Goal: Information Seeking & Learning: Learn about a topic

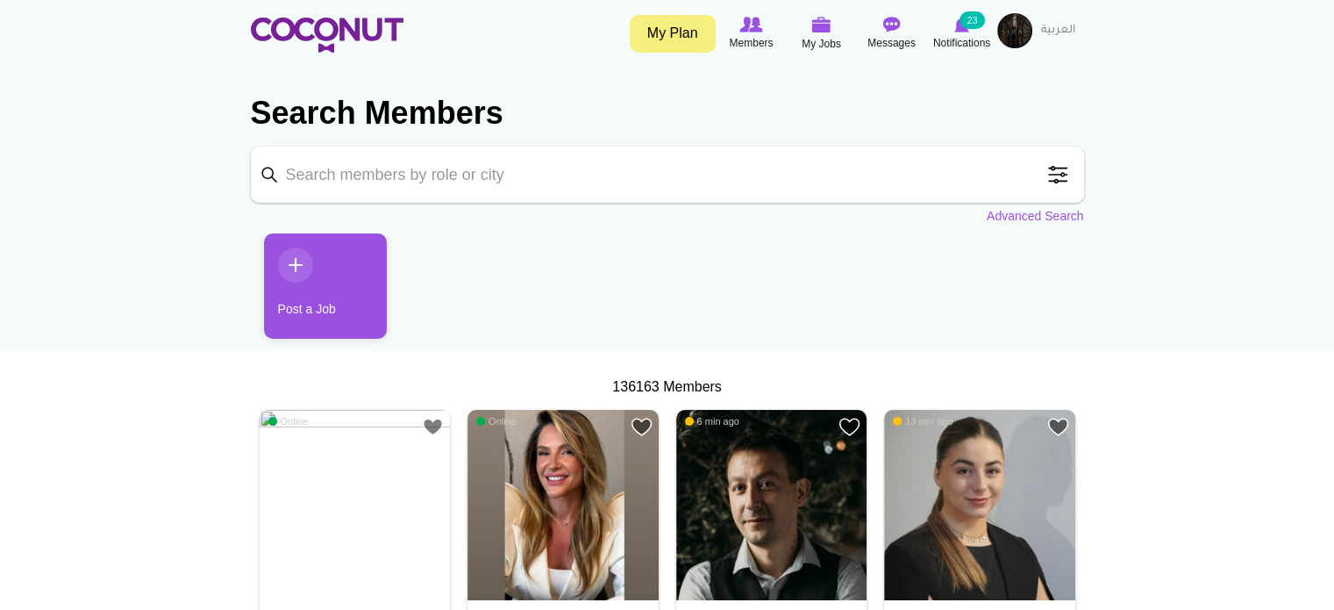
click at [817, 38] on span "My Jobs" at bounding box center [821, 44] width 39 height 18
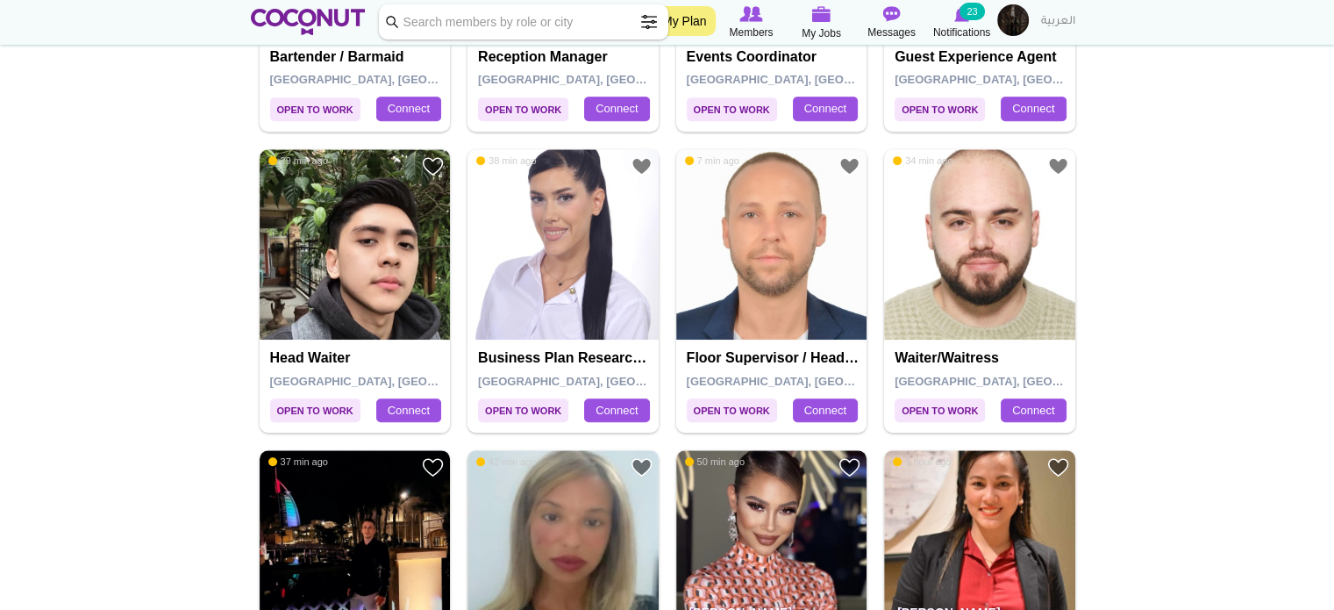
scroll to position [859, 0]
click at [310, 360] on h4 "Head Waiter" at bounding box center [357, 358] width 175 height 16
click at [319, 416] on span "Open to Work" at bounding box center [315, 410] width 90 height 24
click at [331, 410] on span "Open to Work" at bounding box center [315, 410] width 90 height 24
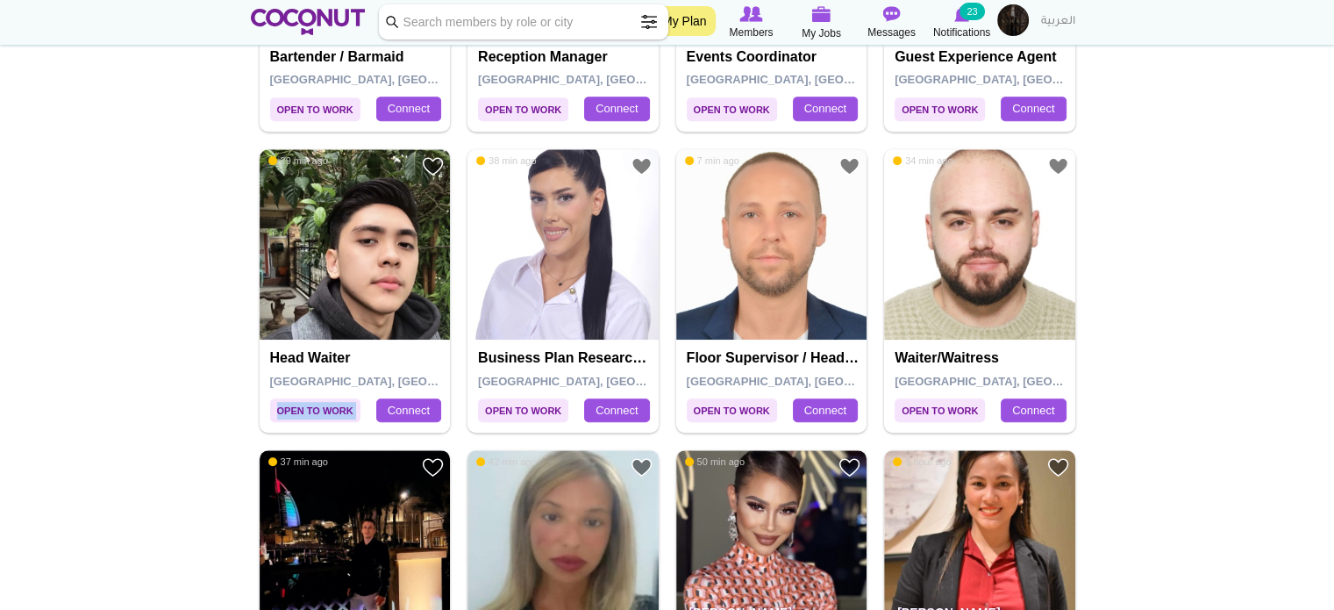
click at [331, 410] on span "Open to Work" at bounding box center [315, 410] width 90 height 24
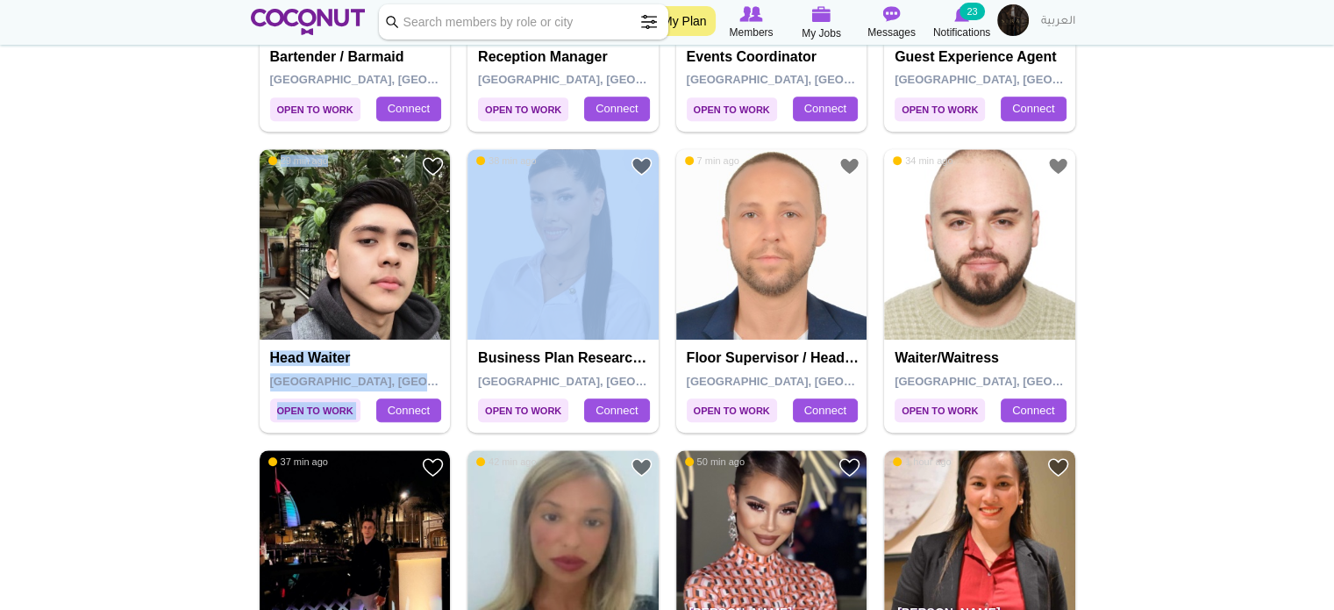
drag, startPoint x: 331, startPoint y: 410, endPoint x: 201, endPoint y: 410, distance: 129.8
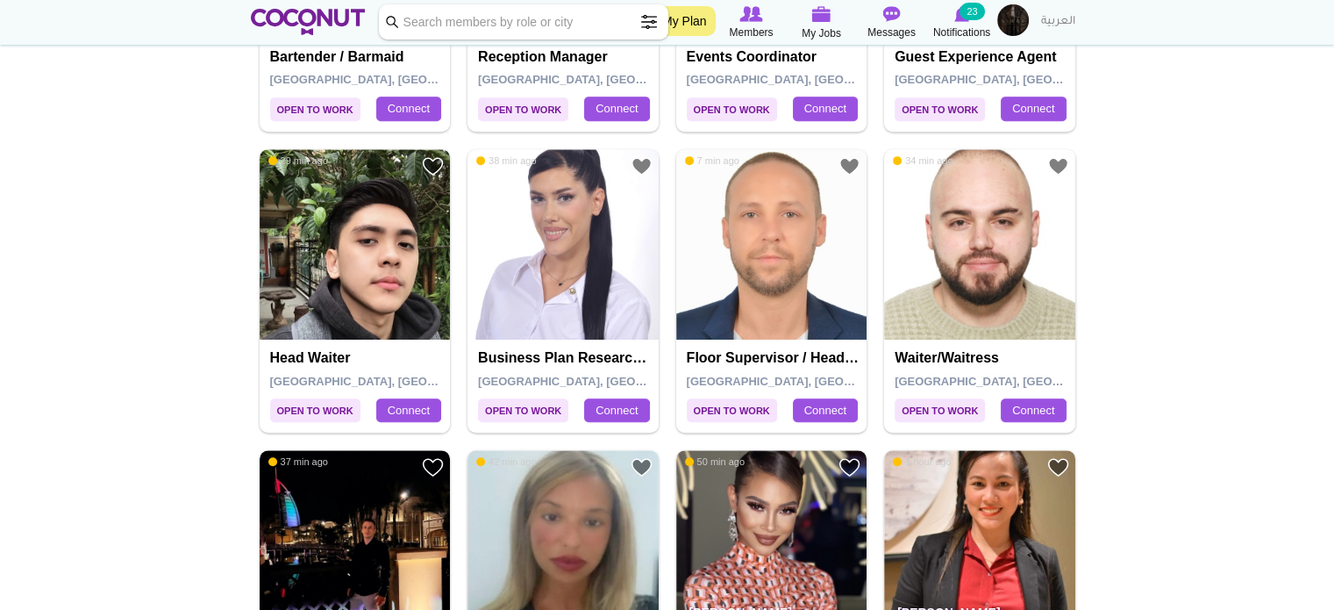
click at [379, 253] on img at bounding box center [355, 244] width 191 height 191
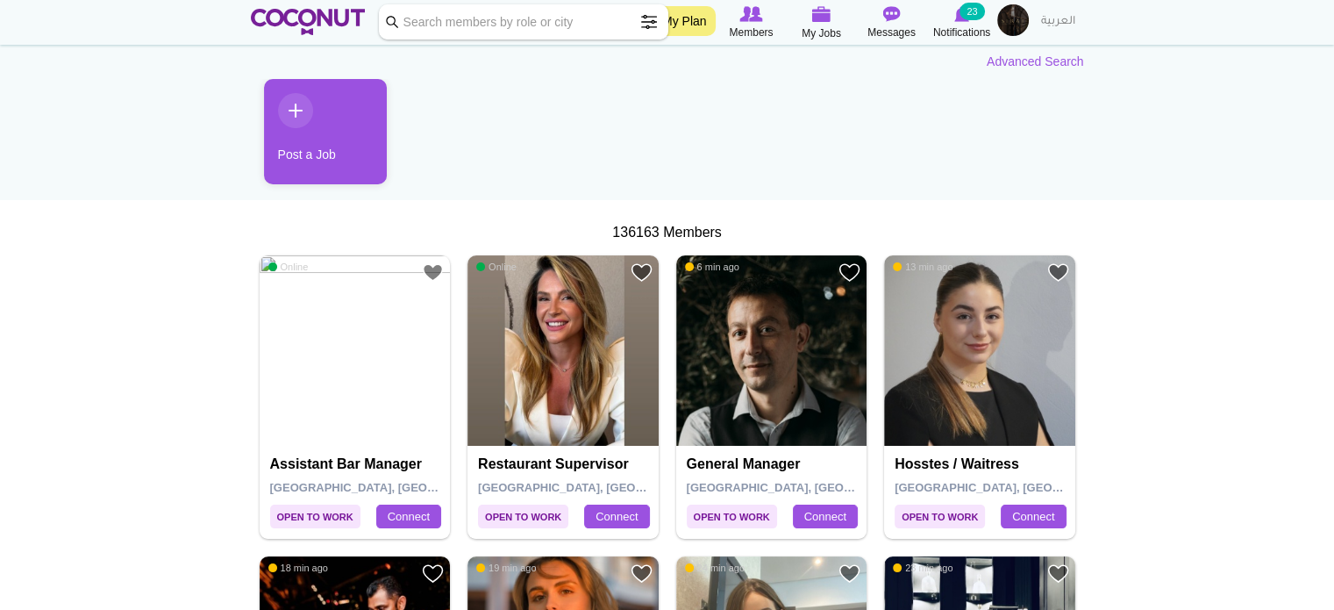
scroll to position [291, 0]
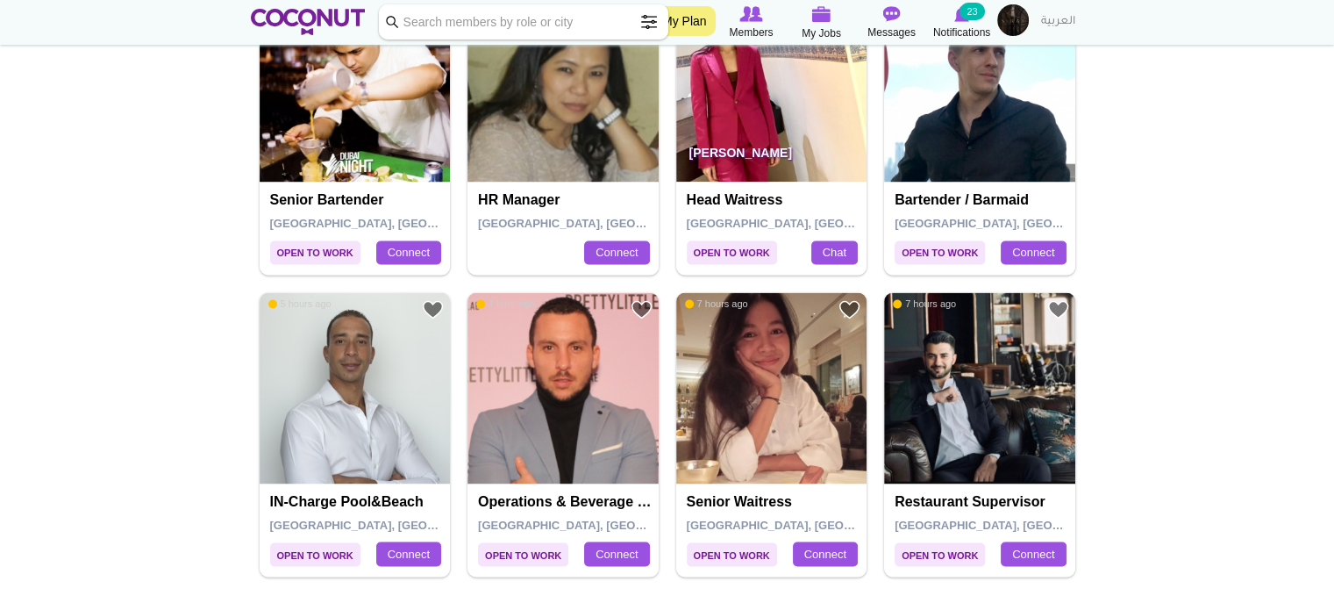
scroll to position [2826, 0]
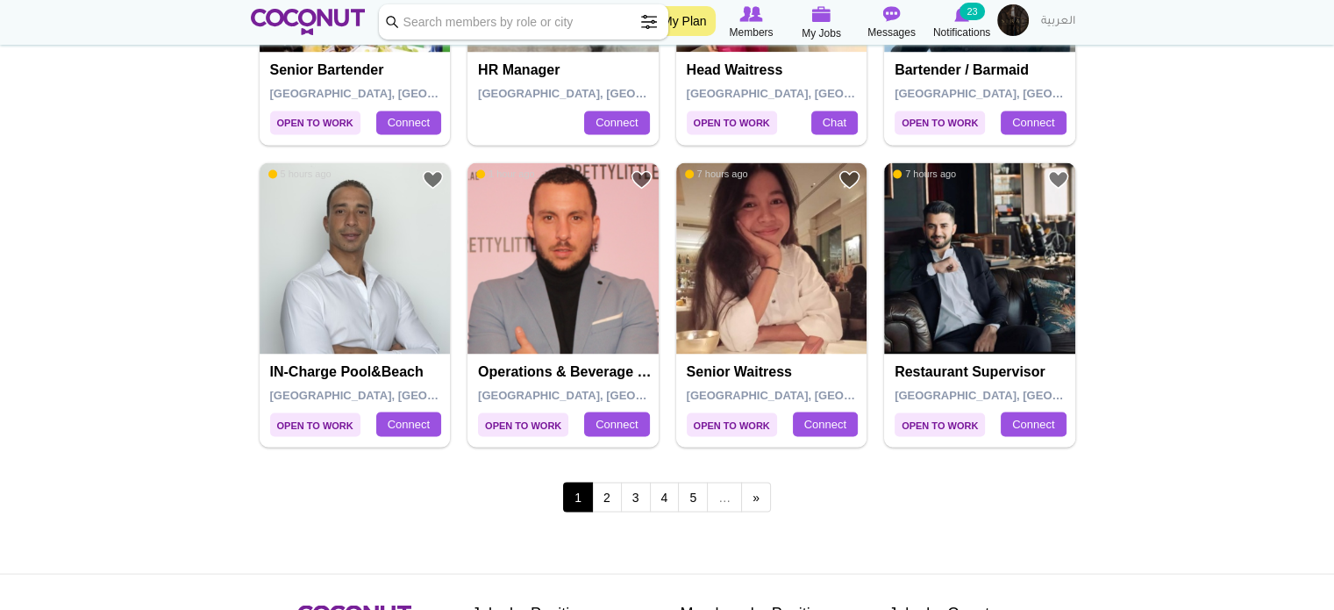
scroll to position [2981, 0]
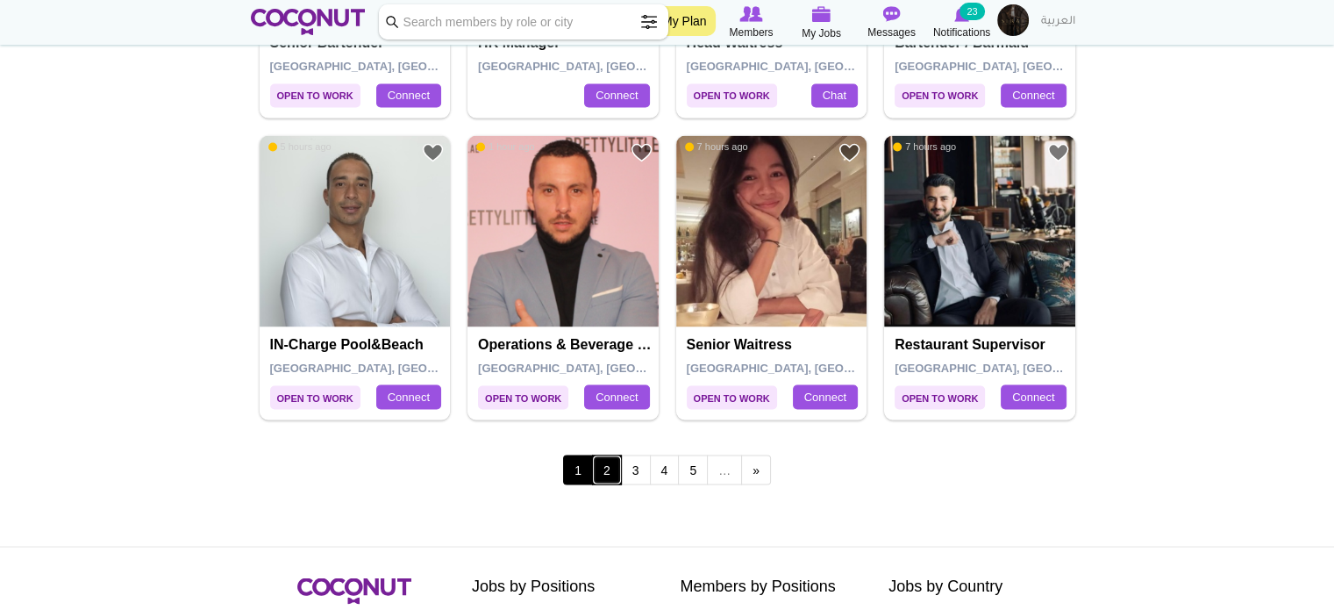
click at [604, 466] on link "2" at bounding box center [607, 469] width 30 height 30
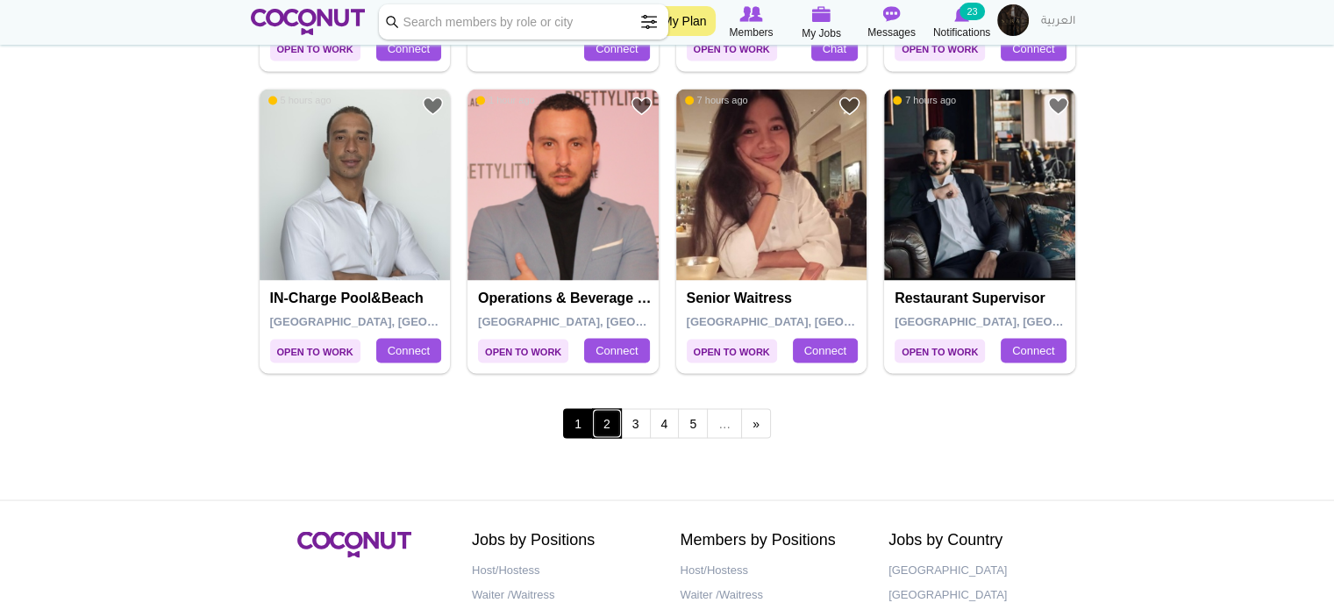
scroll to position [3029, 0]
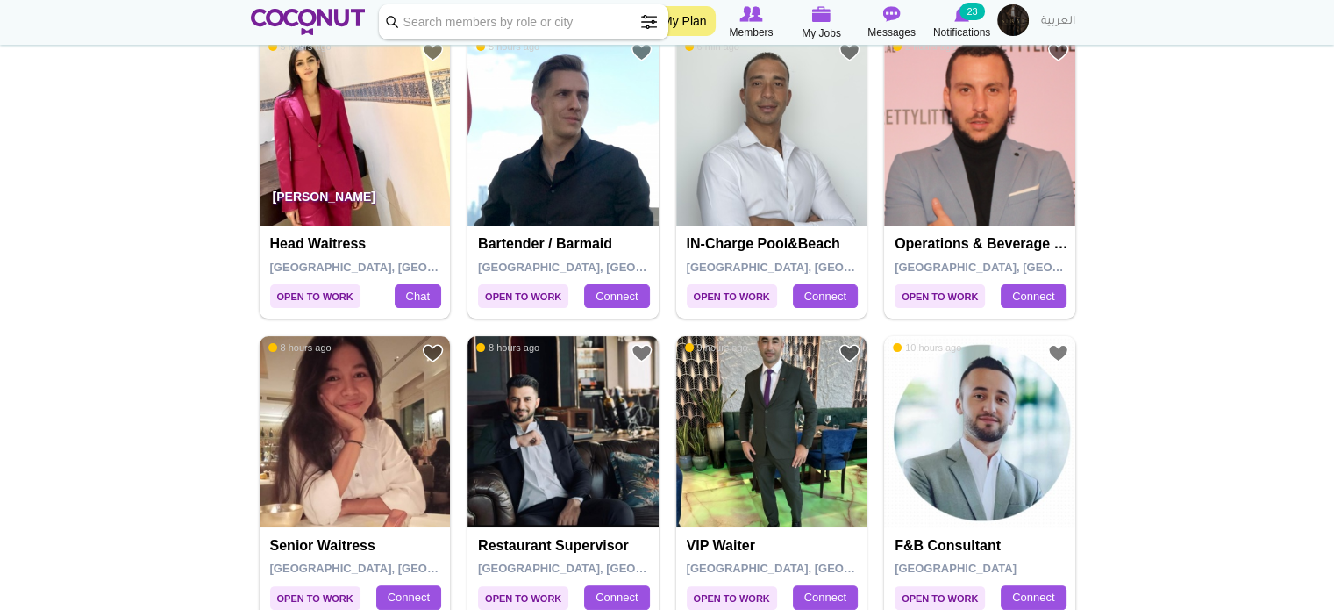
drag, startPoint x: 0, startPoint y: 0, endPoint x: 153, endPoint y: 455, distance: 480.1
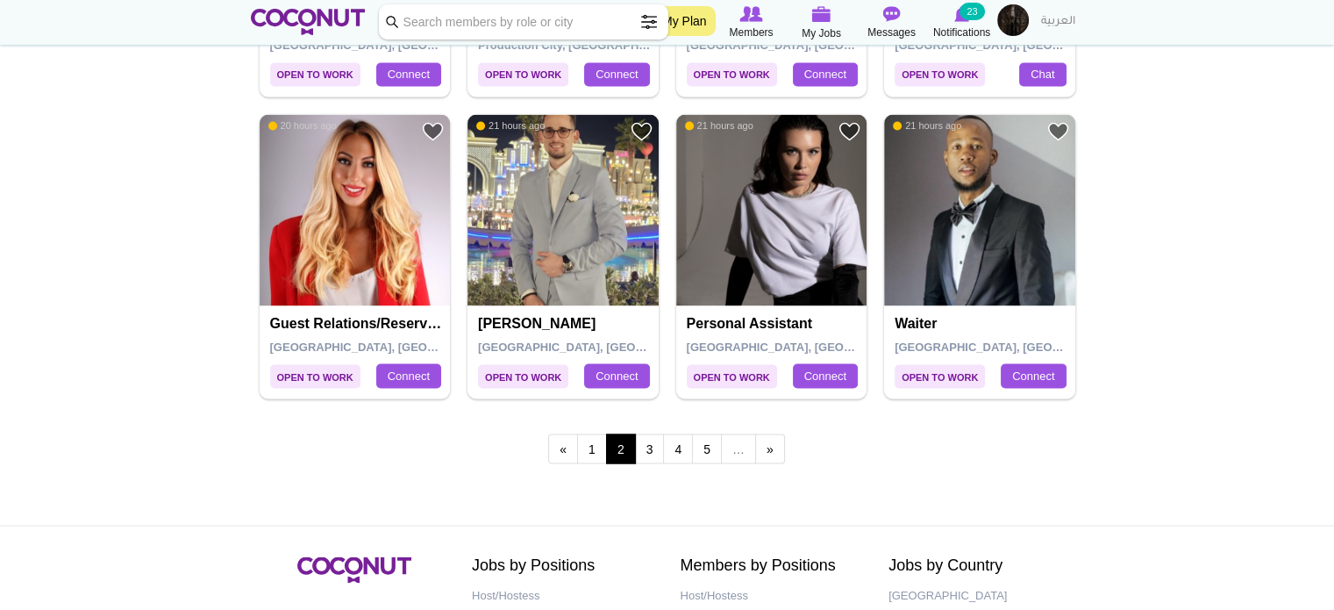
scroll to position [3027, 0]
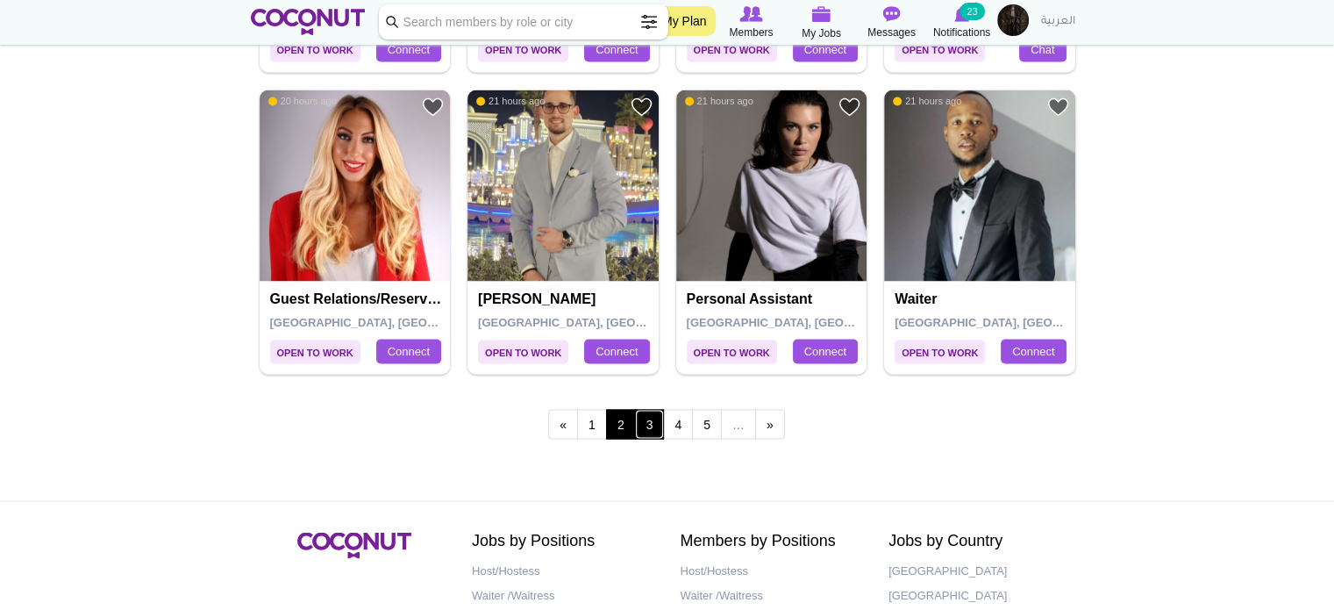
click at [646, 413] on link "3" at bounding box center [650, 424] width 30 height 30
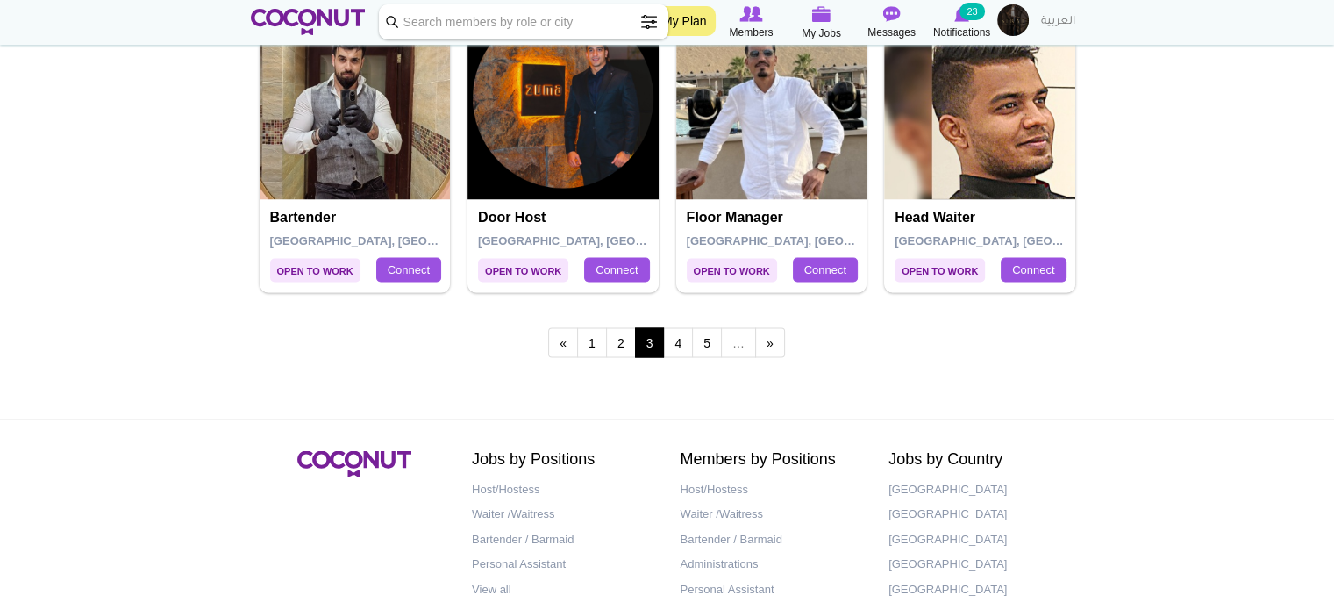
scroll to position [3110, 0]
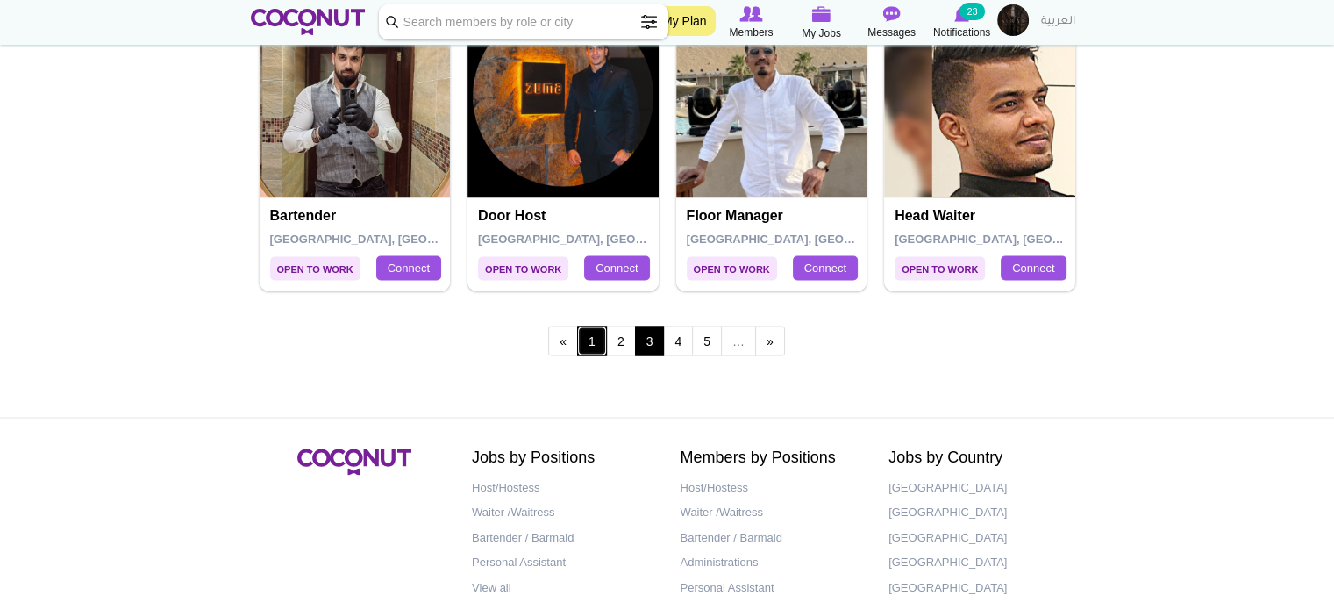
click at [593, 336] on link "1" at bounding box center [592, 340] width 30 height 30
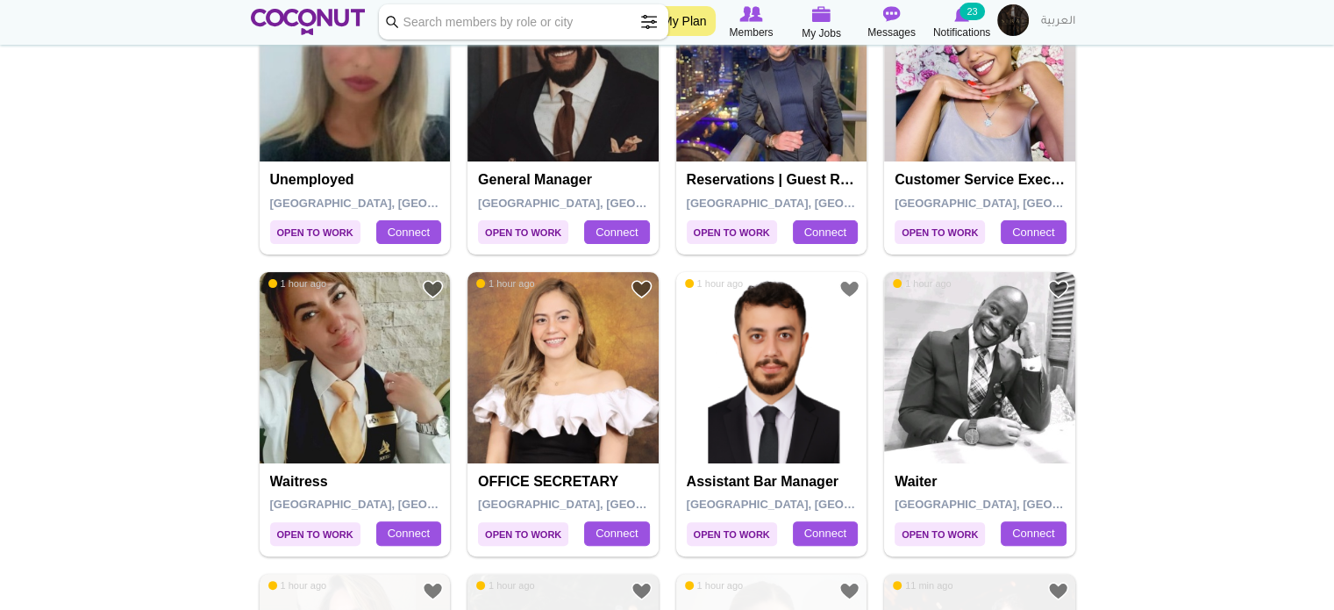
scroll to position [435, 0]
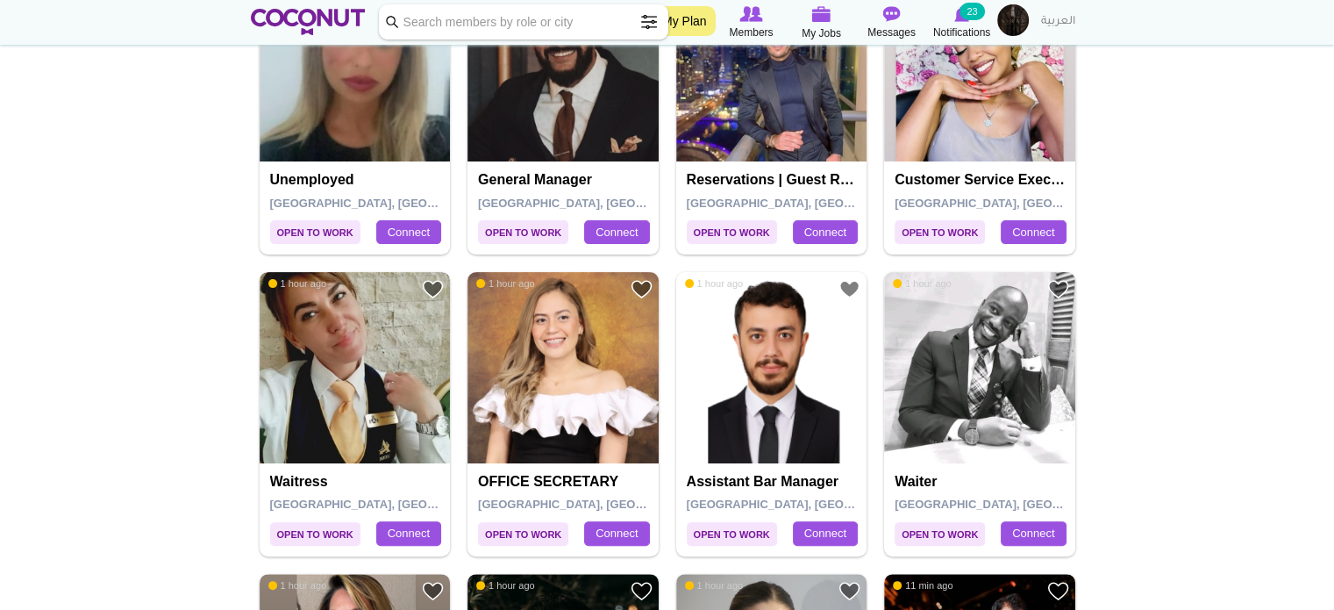
click at [316, 413] on img at bounding box center [355, 367] width 191 height 191
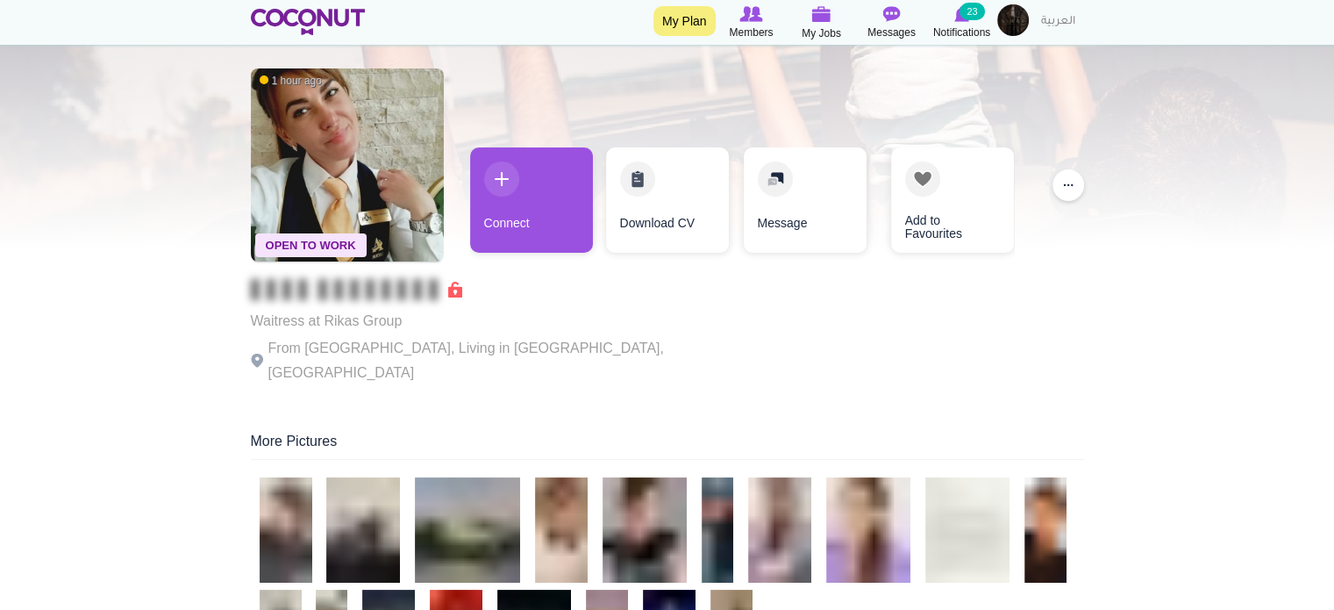
scroll to position [53, 0]
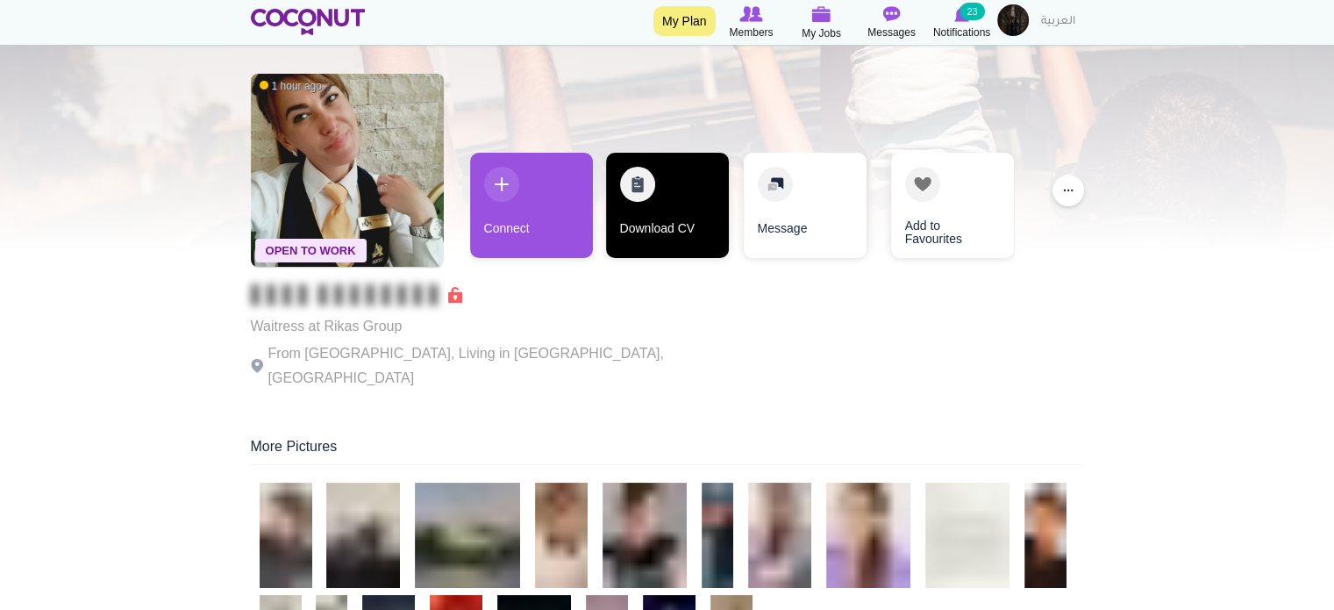
click at [660, 227] on link "Download CV" at bounding box center [667, 205] width 123 height 105
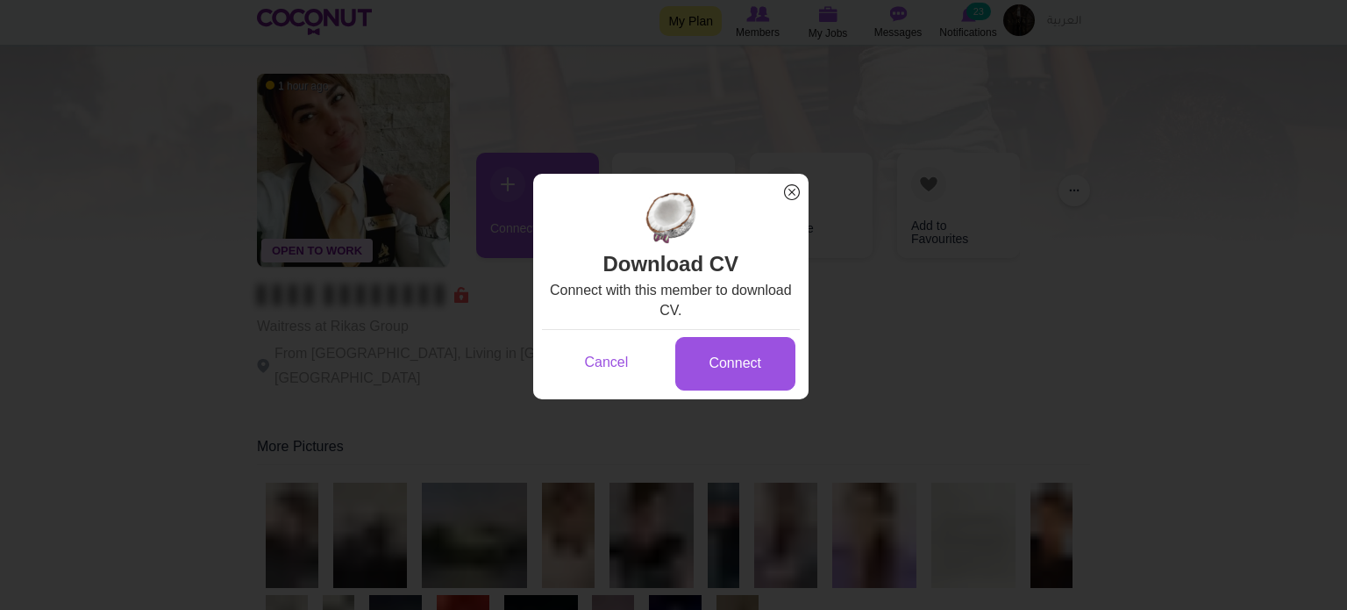
click at [795, 192] on span "x" at bounding box center [792, 192] width 23 height 23
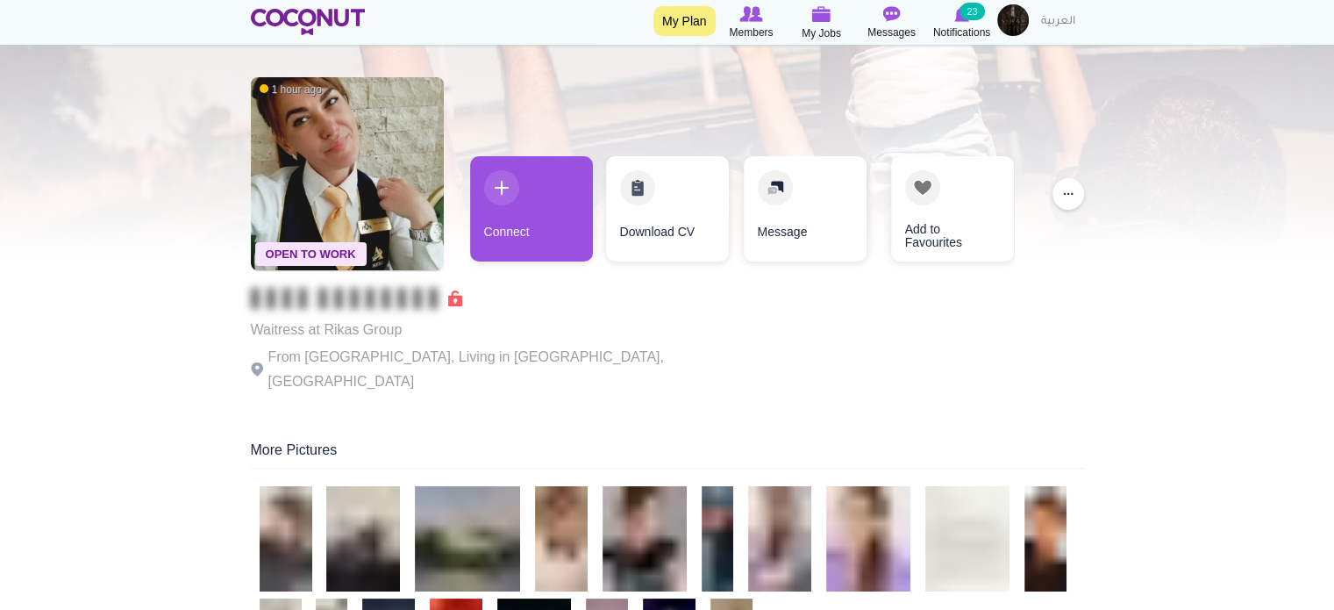
scroll to position [0, 0]
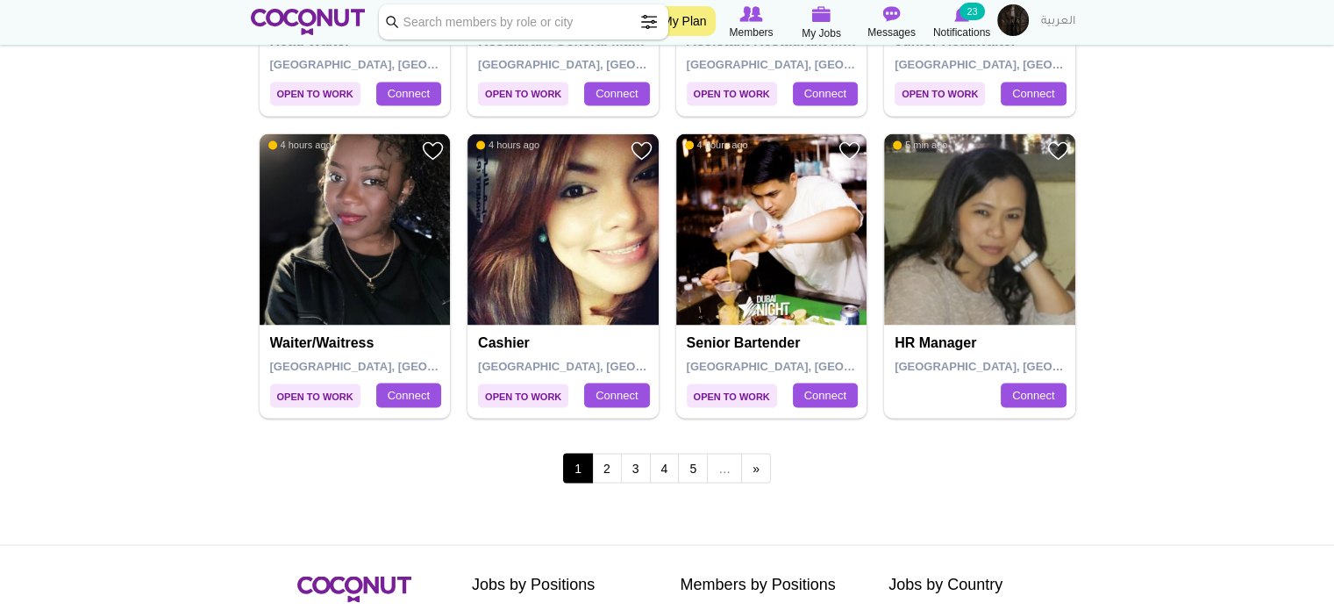
scroll to position [2985, 0]
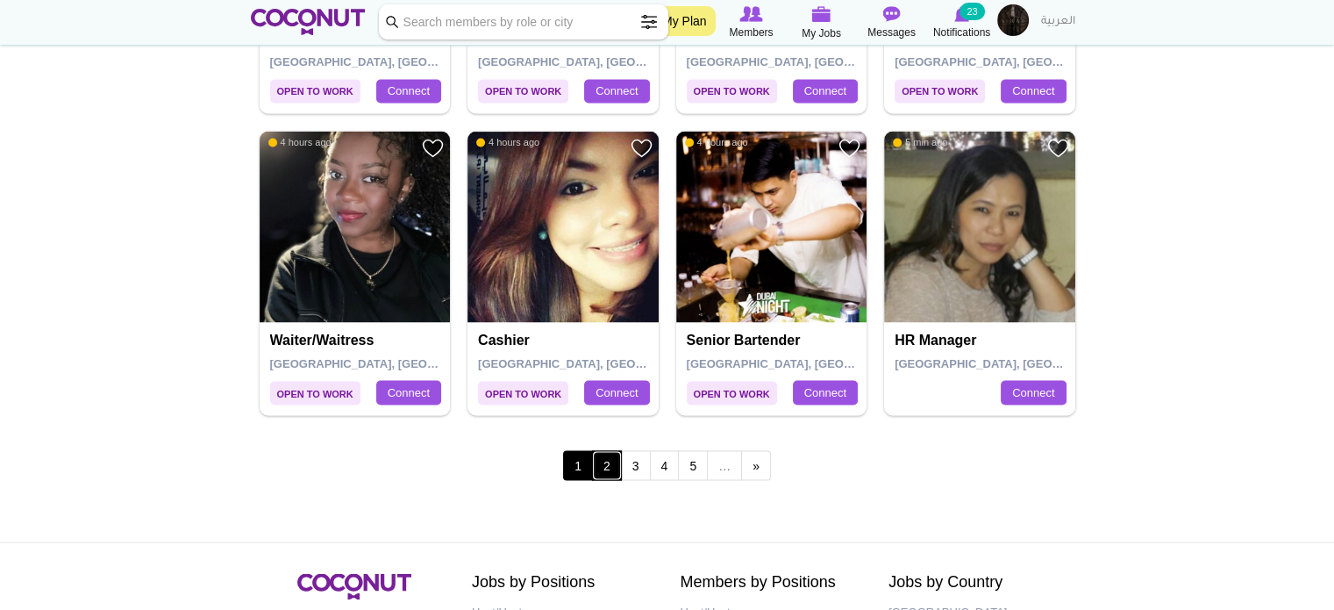
click at [607, 459] on link "2" at bounding box center [607, 465] width 30 height 30
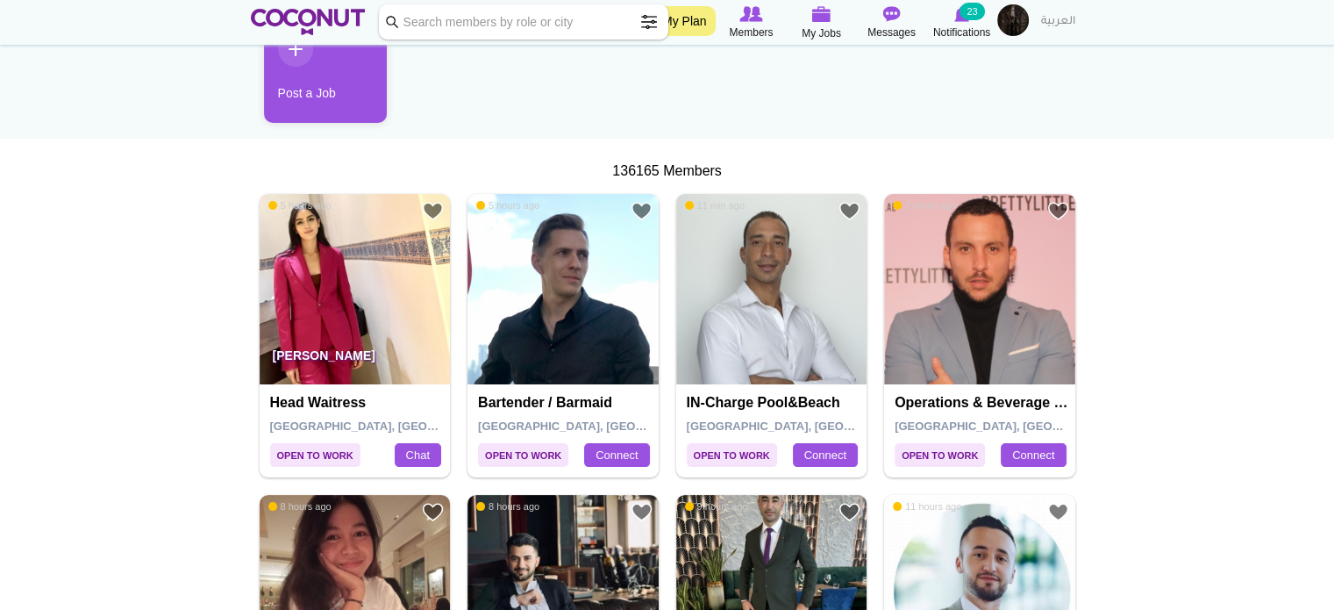
scroll to position [214, 0]
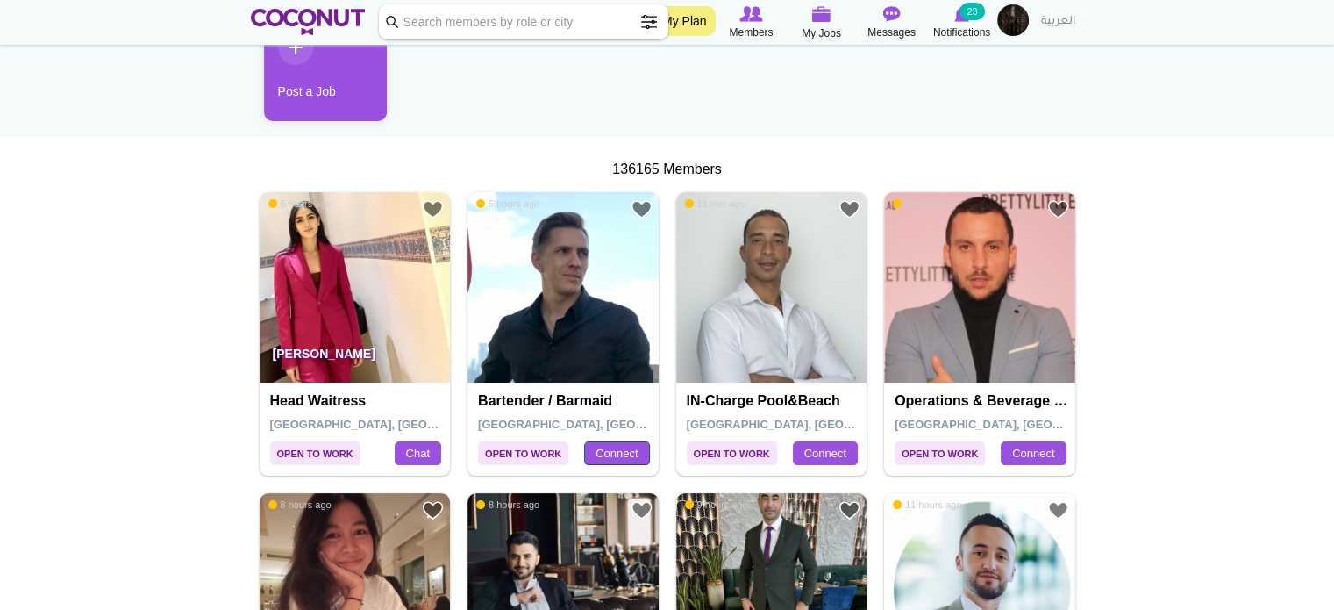
click at [610, 457] on link "Connect" at bounding box center [616, 453] width 65 height 25
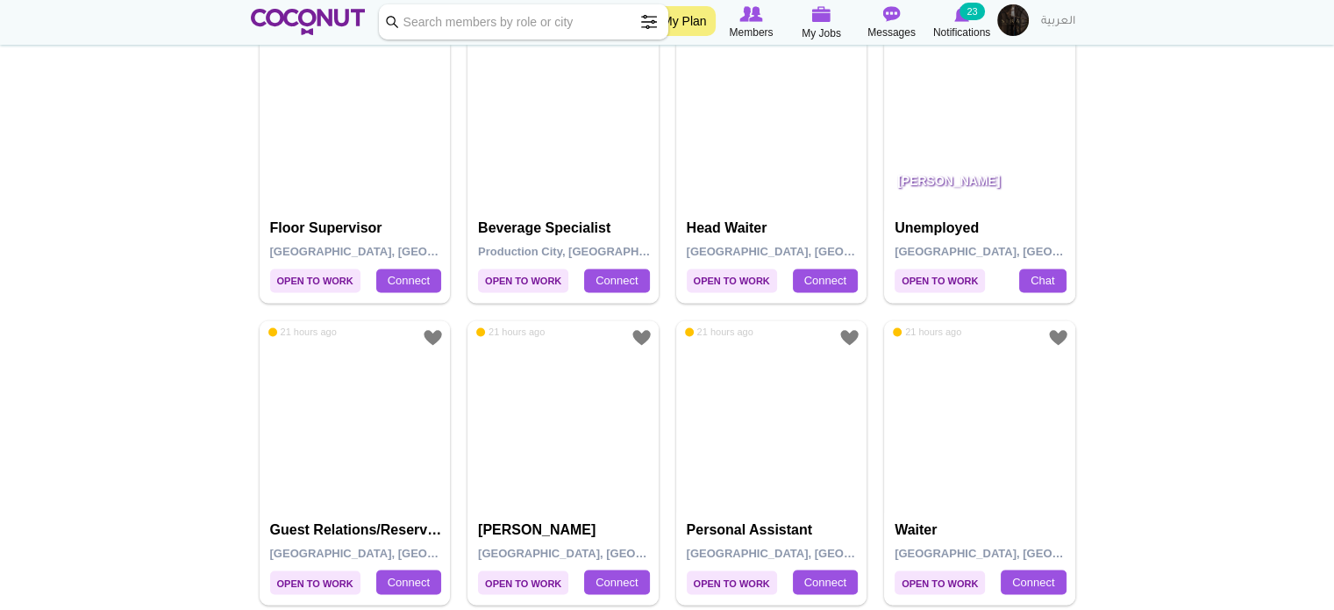
scroll to position [3196, 0]
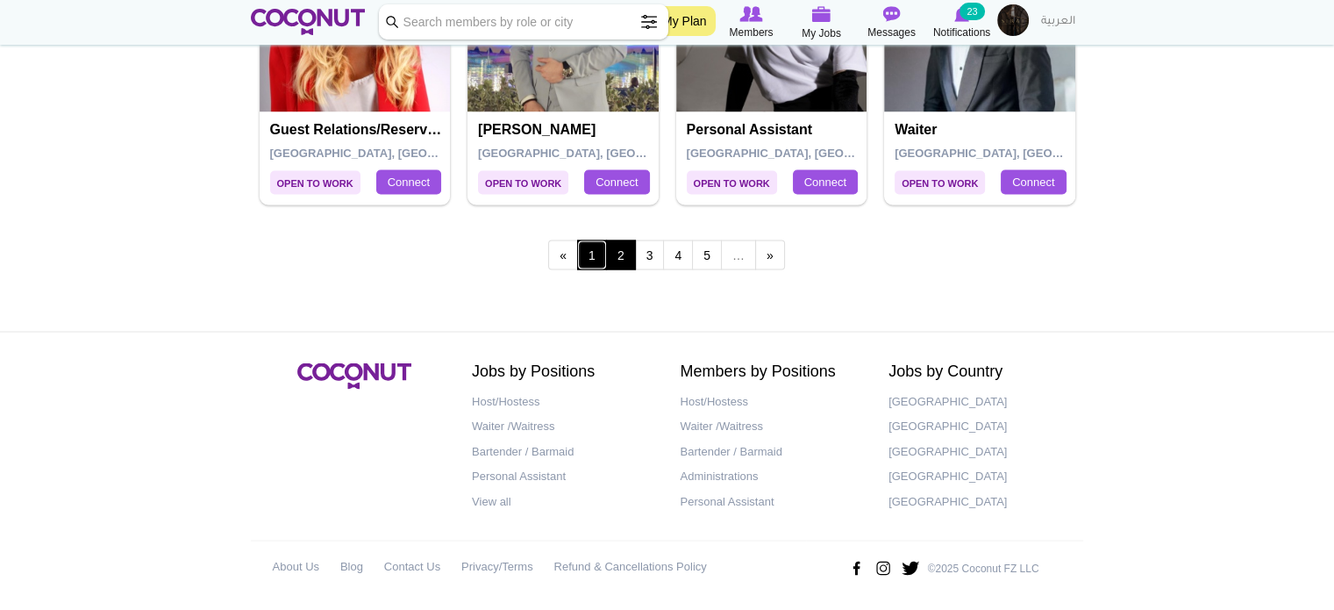
click at [593, 251] on link "1" at bounding box center [592, 254] width 30 height 30
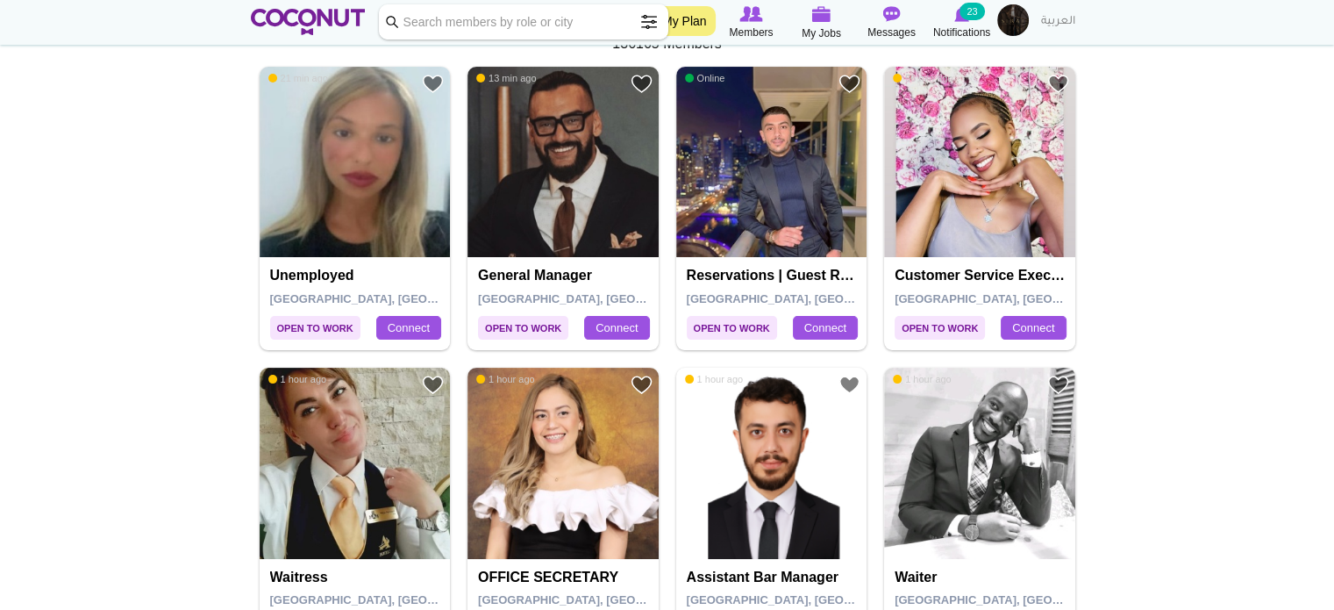
scroll to position [340, 0]
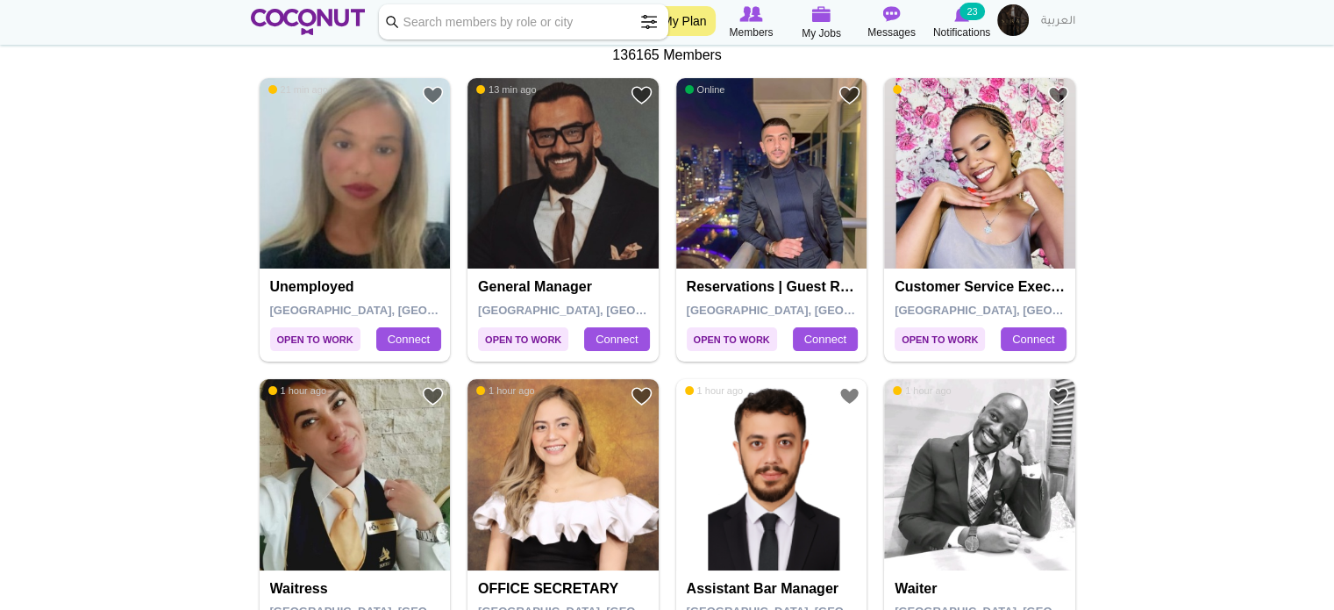
scroll to position [332, 0]
